Goal: Task Accomplishment & Management: Use online tool/utility

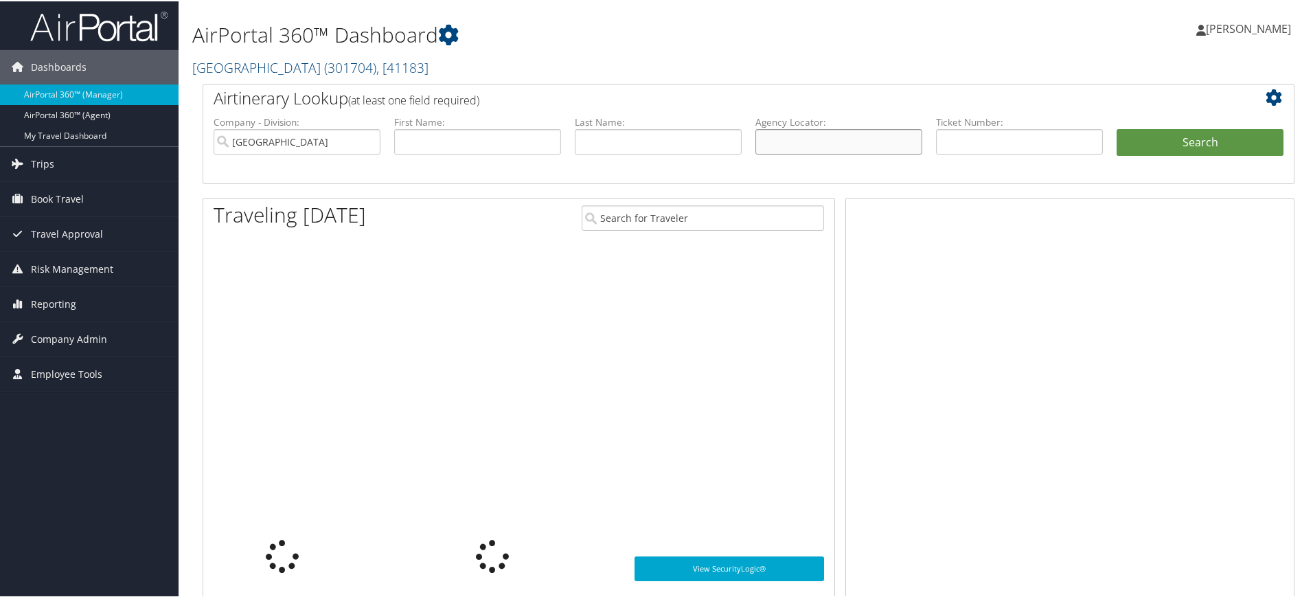
click at [812, 143] on input "text" at bounding box center [838, 140] width 167 height 25
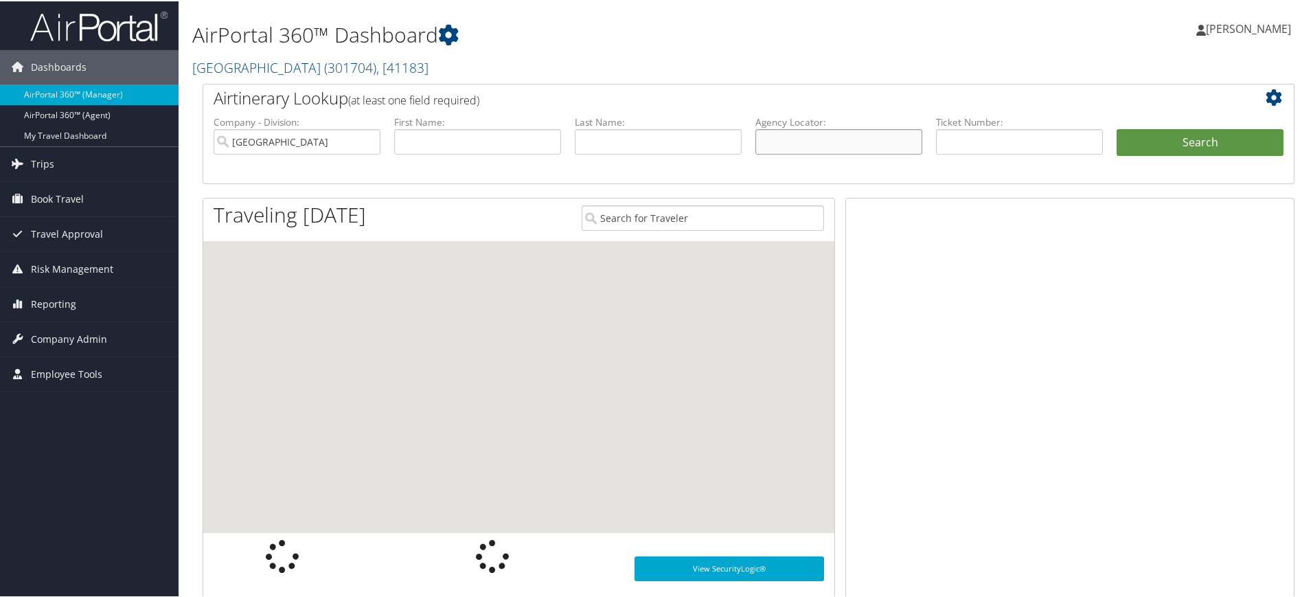
paste input "DN07Y0/"
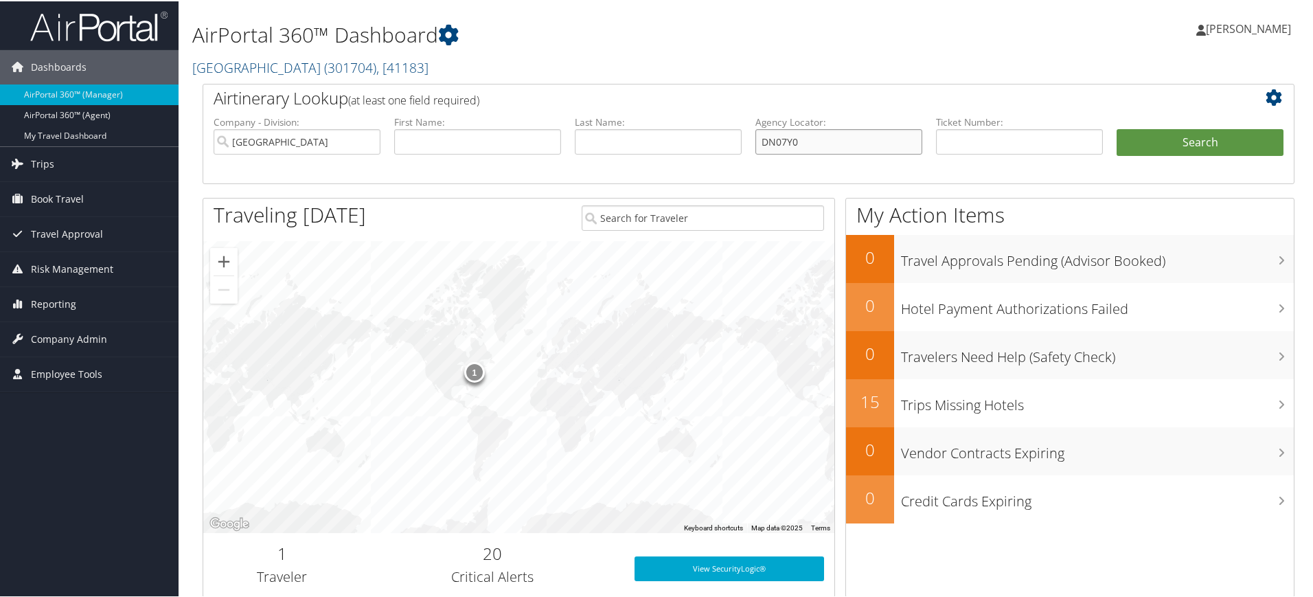
type input "DN07Y0"
click at [357, 139] on input "[GEOGRAPHIC_DATA]" at bounding box center [297, 140] width 167 height 25
click at [357, 139] on input "search" at bounding box center [297, 140] width 167 height 25
click at [1140, 142] on button "Search" at bounding box center [1199, 141] width 167 height 27
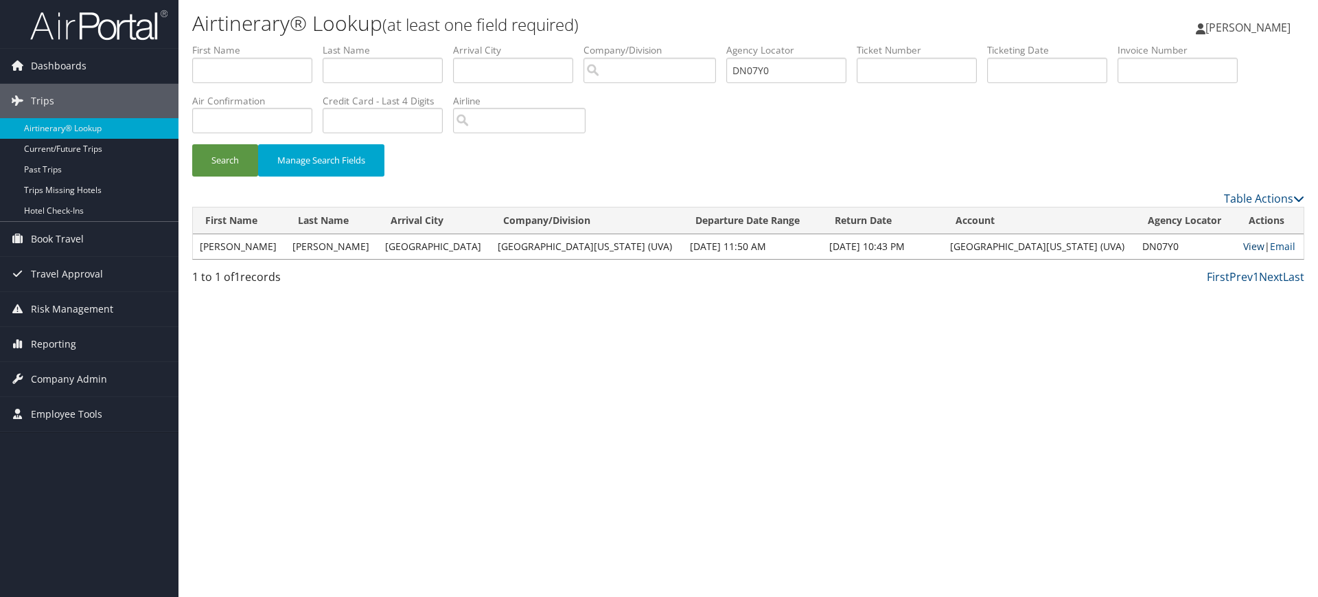
click at [1243, 243] on link "View" at bounding box center [1253, 246] width 21 height 13
click at [439, 73] on input "text" at bounding box center [383, 70] width 120 height 25
paste input "Ford"
type input "Ford"
click at [259, 68] on input "text" at bounding box center [252, 70] width 120 height 25
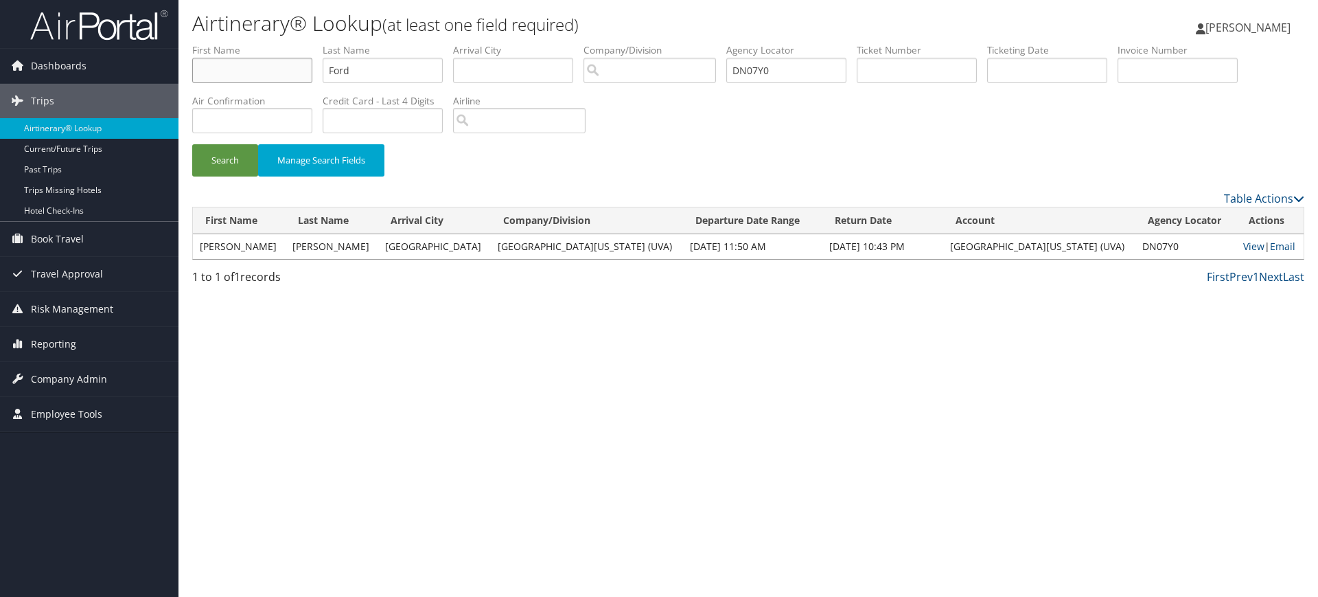
paste input "Louise"
type input "Louise"
click at [236, 153] on button "Search" at bounding box center [225, 160] width 66 height 32
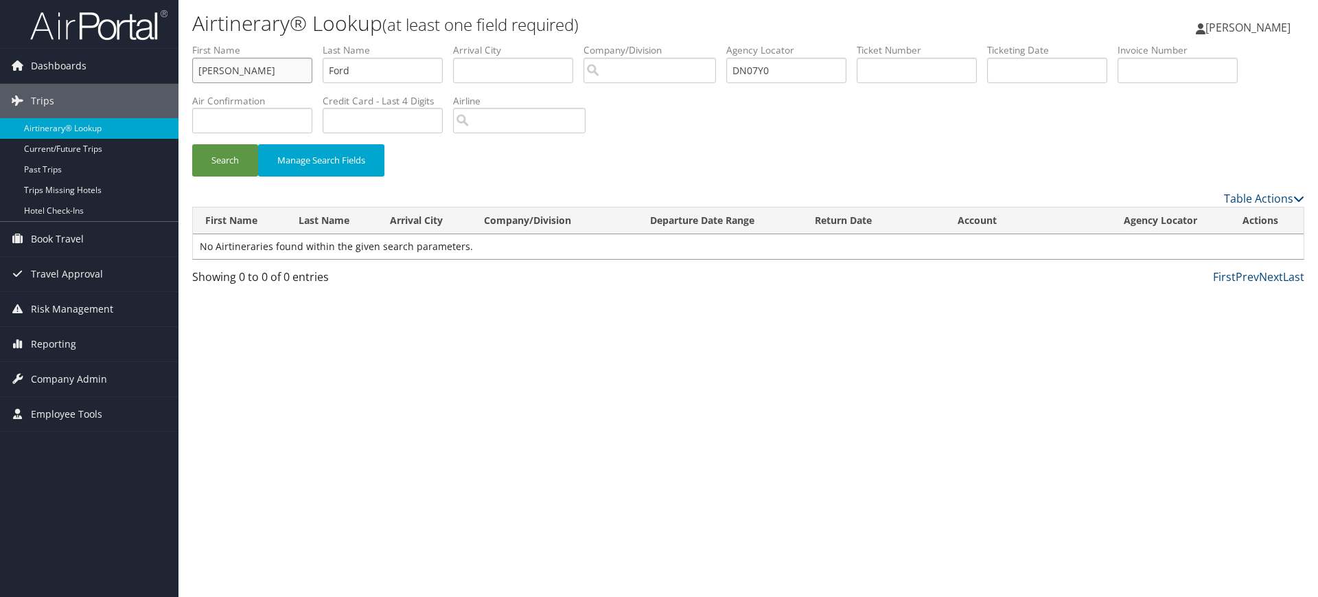
click at [242, 66] on input "Louise" at bounding box center [252, 70] width 120 height 25
click at [401, 74] on input "Ford" at bounding box center [383, 70] width 120 height 25
click at [236, 149] on button "Search" at bounding box center [225, 160] width 66 height 32
click at [793, 74] on input "DN07Y0" at bounding box center [786, 70] width 120 height 25
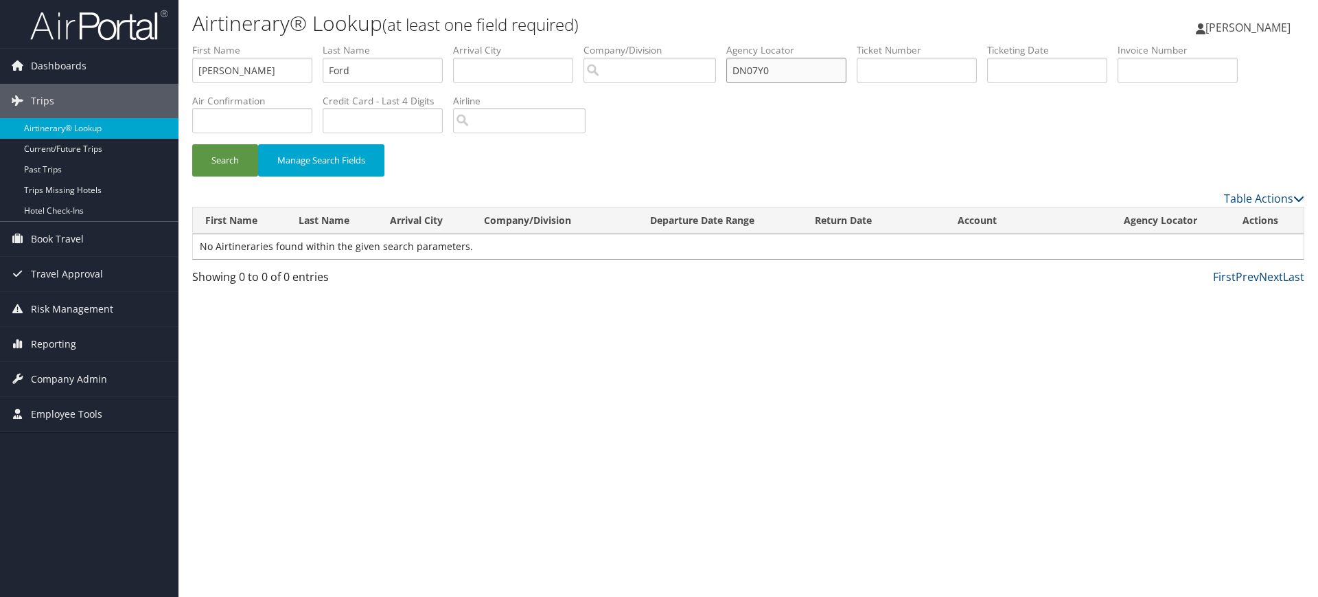
paste input "1XX3/"
type input "DN1XX3"
click at [383, 71] on input "Ford" at bounding box center [383, 70] width 120 height 25
click at [254, 71] on input "Louise" at bounding box center [252, 70] width 120 height 25
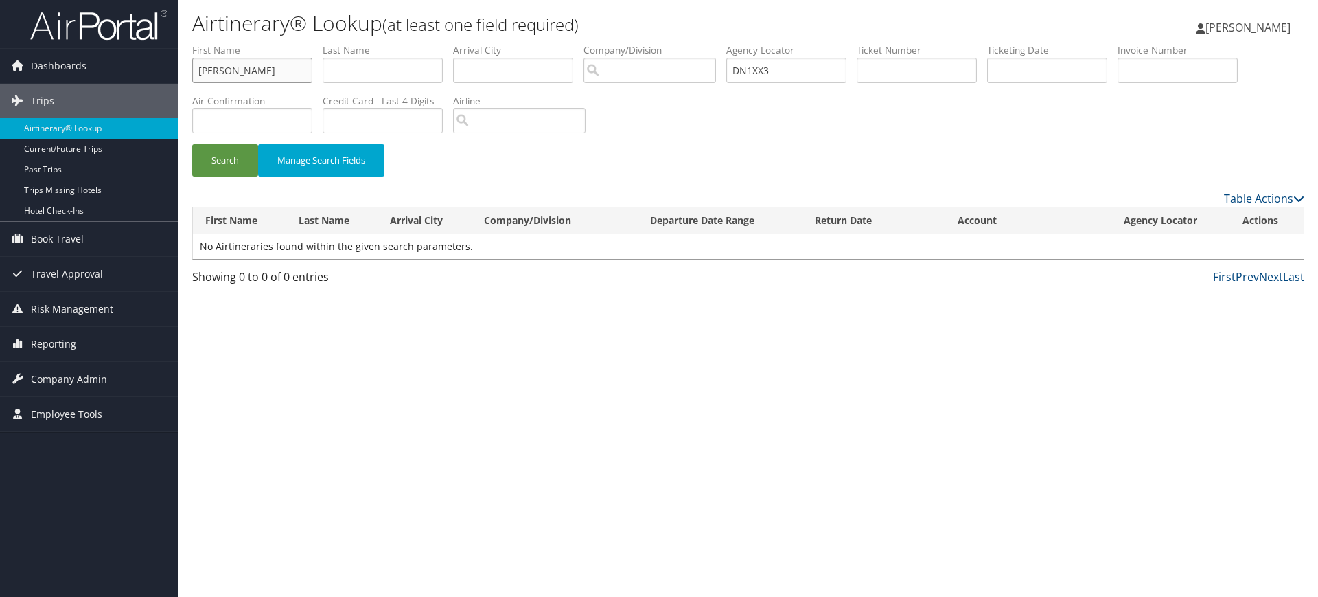
click at [254, 71] on input "Louise" at bounding box center [252, 70] width 120 height 25
click at [225, 156] on button "Search" at bounding box center [225, 160] width 66 height 32
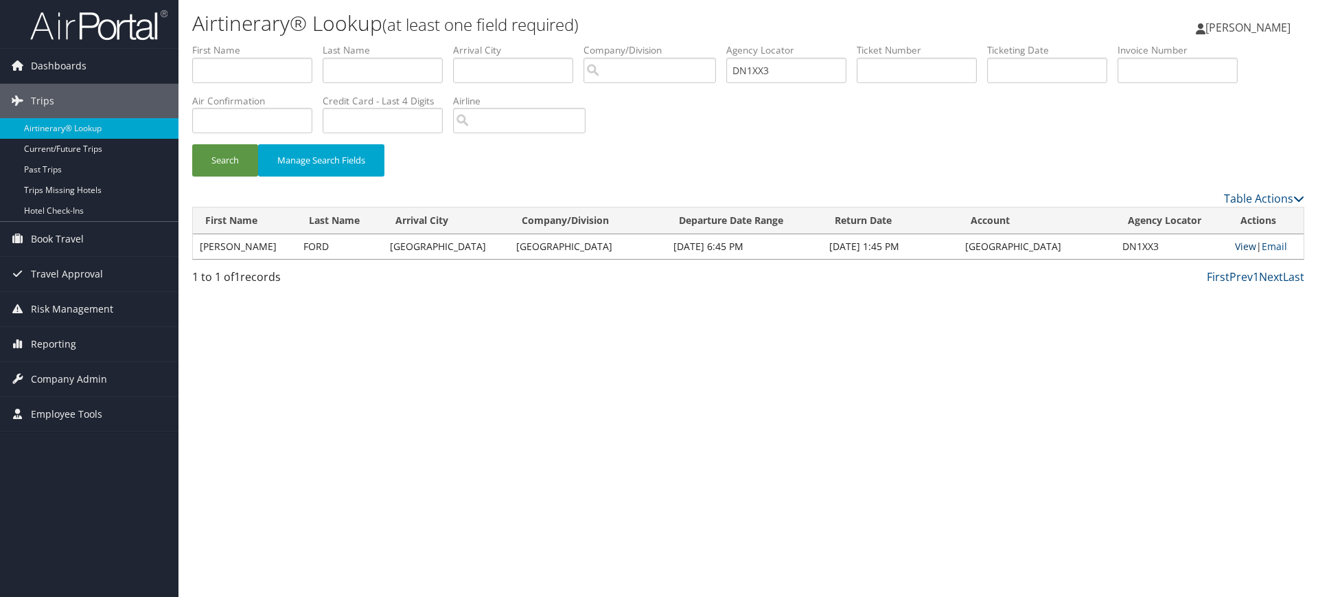
click at [1235, 246] on link "View" at bounding box center [1245, 246] width 21 height 13
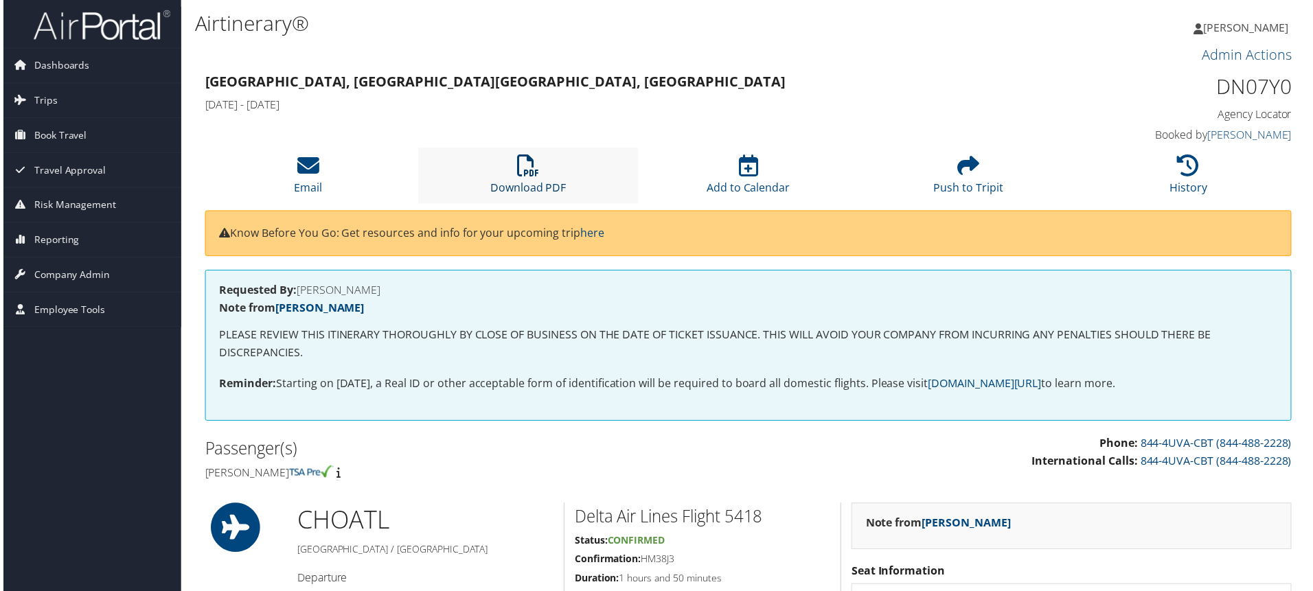
click at [525, 172] on icon at bounding box center [527, 166] width 22 height 22
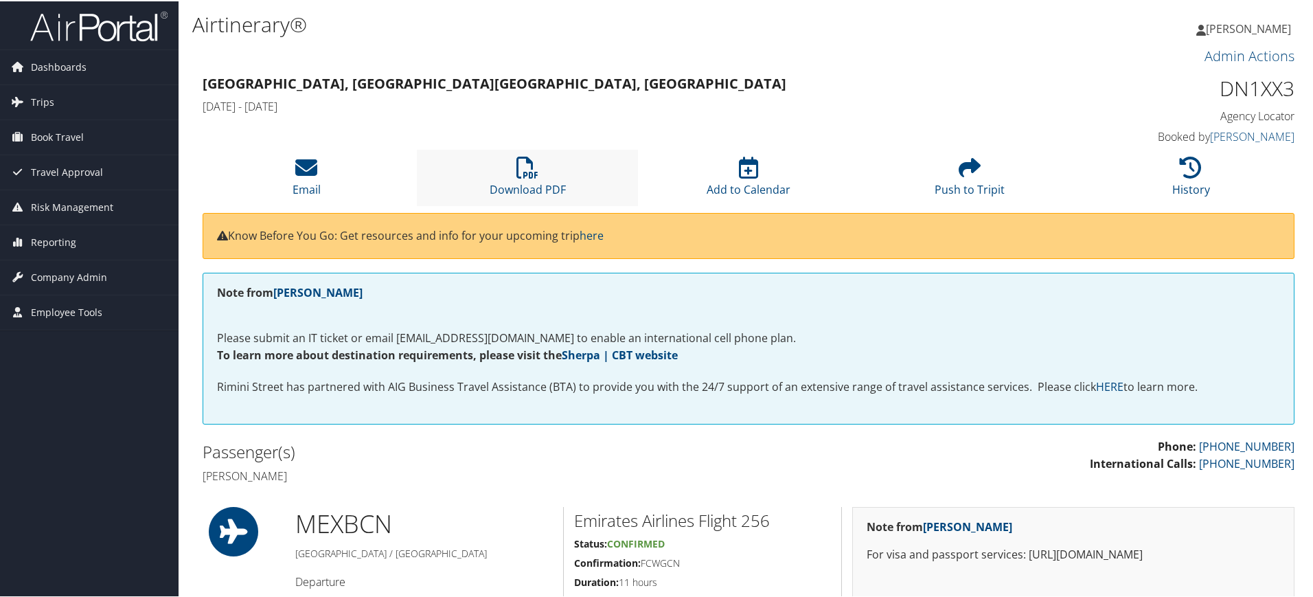
click at [555, 167] on li "Download PDF" at bounding box center [527, 176] width 221 height 56
